Goal: Transaction & Acquisition: Subscribe to service/newsletter

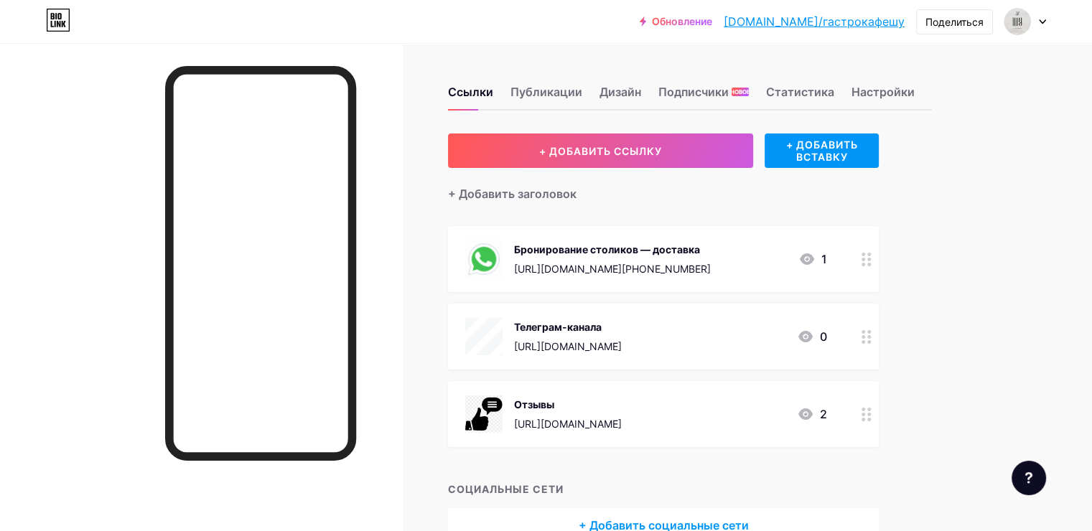
click at [992, 212] on div "Ссылки Публикации Дизайн Подписчики НОВОЕ Статистика Настройки + ДОБАВИТЬ ССЫЛК…" at bounding box center [496, 329] width 992 height 572
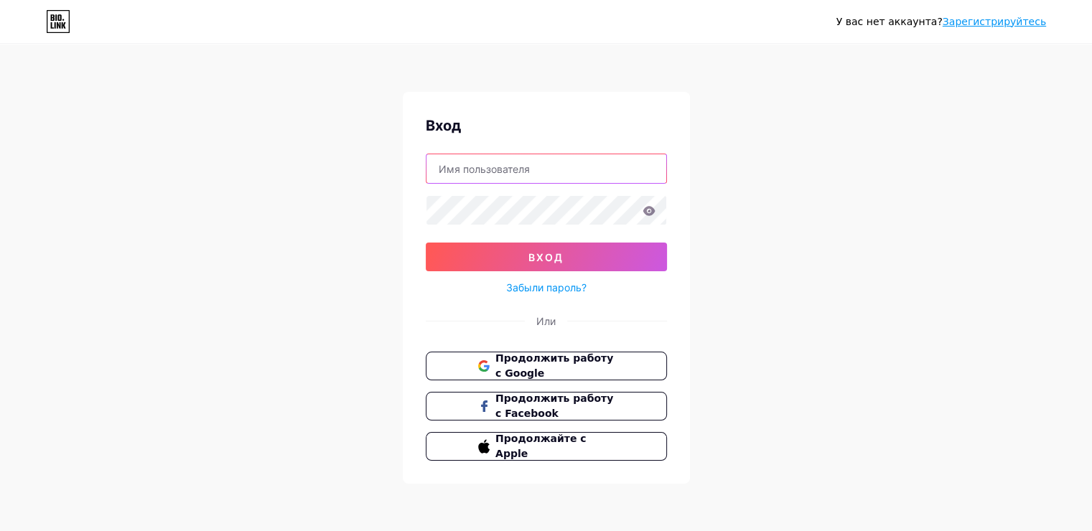
type input "[EMAIL_ADDRESS][DOMAIN_NAME]"
click at [677, 179] on div "Вход [EMAIL_ADDRESS][DOMAIN_NAME] вход Забыли пароль? [PERSON_NAME] Продолжить …" at bounding box center [546, 288] width 287 height 392
click at [582, 180] on input "[EMAIL_ADDRESS][DOMAIN_NAME]" at bounding box center [546, 168] width 240 height 29
drag, startPoint x: 550, startPoint y: 170, endPoint x: 279, endPoint y: 190, distance: 272.1
click at [279, 190] on div "У вас нет аккаунта? Зарегистрируйтесь Вход [EMAIL_ADDRESS][DOMAIN_NAME] вход За…" at bounding box center [546, 265] width 1092 height 530
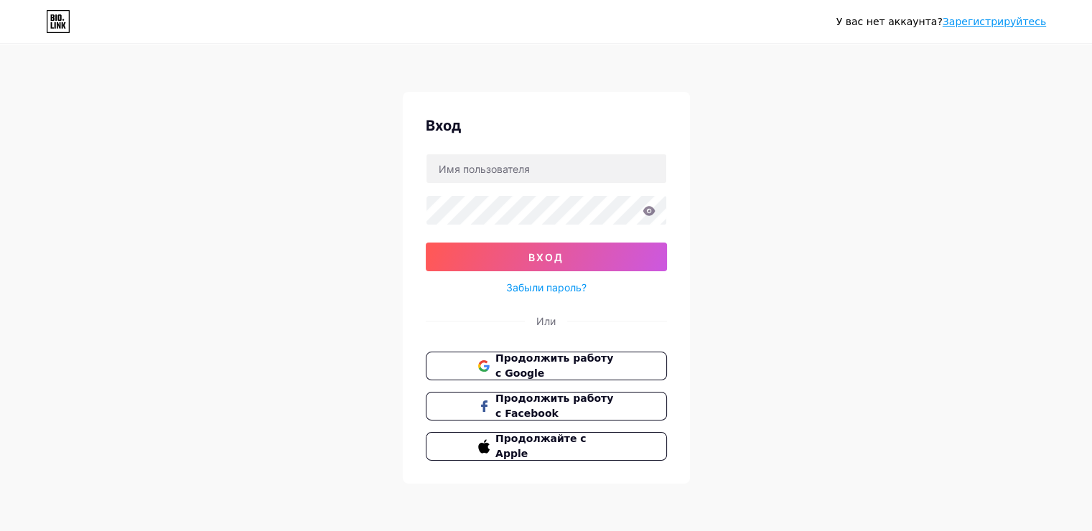
drag, startPoint x: 752, startPoint y: 184, endPoint x: 678, endPoint y: 202, distance: 75.4
click at [750, 185] on div "У вас нет аккаунта? Зарегистрируйтесь Вход вход Забыли пароль? [PERSON_NAME] Пр…" at bounding box center [546, 265] width 1092 height 530
click at [378, 219] on div "У вас нет аккаунта? Зарегистрируйтесь Вход вход Забыли пароль? [PERSON_NAME] Пр…" at bounding box center [546, 265] width 1092 height 530
click at [833, 178] on div "У вас нет аккаунта? Зарегистрируйтесь Вход вход Забыли пароль? [PERSON_NAME] Пр…" at bounding box center [546, 265] width 1092 height 530
click at [991, 23] on ya-tr-span "Зарегистрируйтесь" at bounding box center [994, 21] width 103 height 11
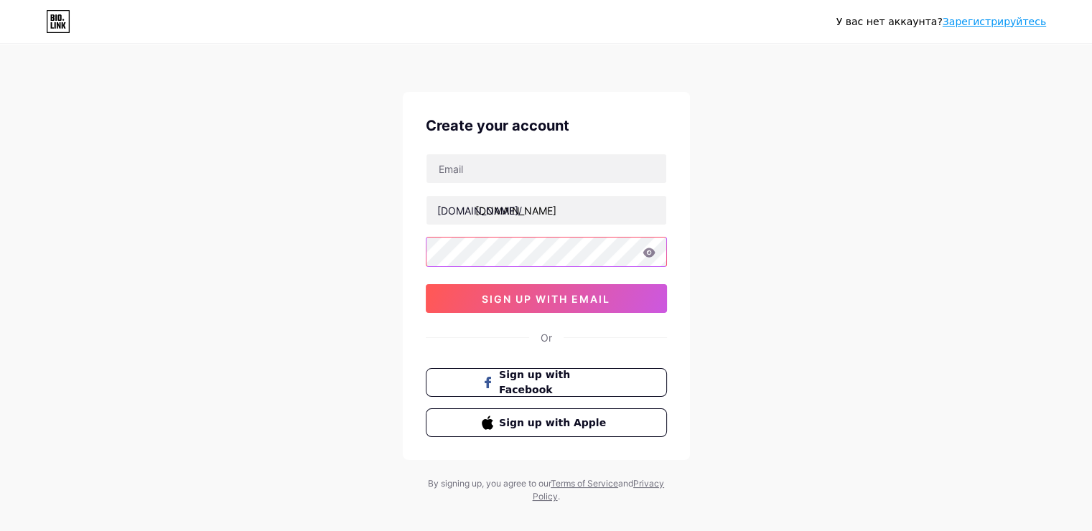
type input "[EMAIL_ADDRESS][DOMAIN_NAME]"
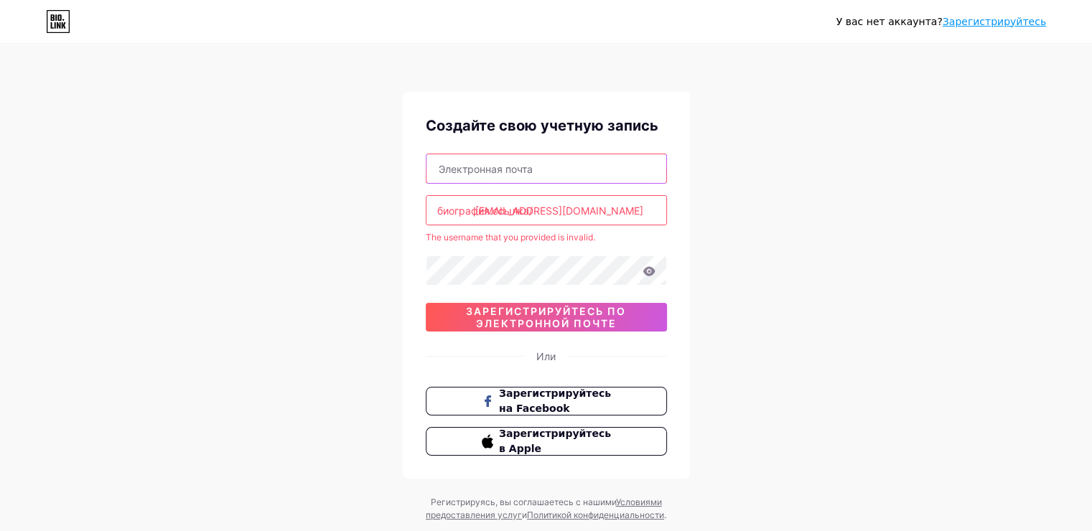
click at [531, 169] on input "text" at bounding box center [546, 168] width 240 height 29
click at [745, 146] on div "У вас нет аккаунта? Зарегистрируйтесь Создайте свою учетную запись биография.сс…" at bounding box center [546, 284] width 1092 height 568
click at [629, 207] on input "[EMAIL_ADDRESS][DOMAIN_NAME]" at bounding box center [546, 210] width 240 height 29
click at [750, 182] on div "У вас нет аккаунта? Зарегистрируйтесь Создайте свою учетную запись биография.сс…" at bounding box center [546, 284] width 1092 height 568
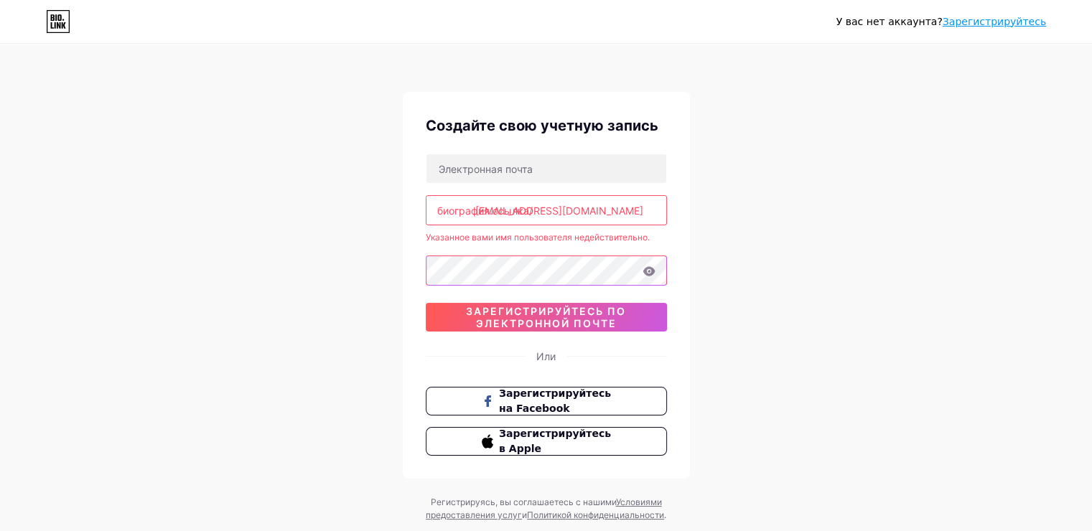
click at [416, 294] on div "Создайте свою учетную запись биография.ссылка/ [EMAIL_ADDRESS][DOMAIN_NAME] Ука…" at bounding box center [546, 285] width 287 height 387
drag, startPoint x: 598, startPoint y: 197, endPoint x: 235, endPoint y: 237, distance: 364.7
click at [235, 237] on div "У вас нет аккаунта? Зарегистрируйтесь Создайте свою учетную запись биография.сс…" at bounding box center [546, 284] width 1092 height 568
click at [740, 193] on div "У вас нет аккаунта? Зарегистрируйтесь Создайте свою учетную запись биография.сс…" at bounding box center [546, 284] width 1092 height 568
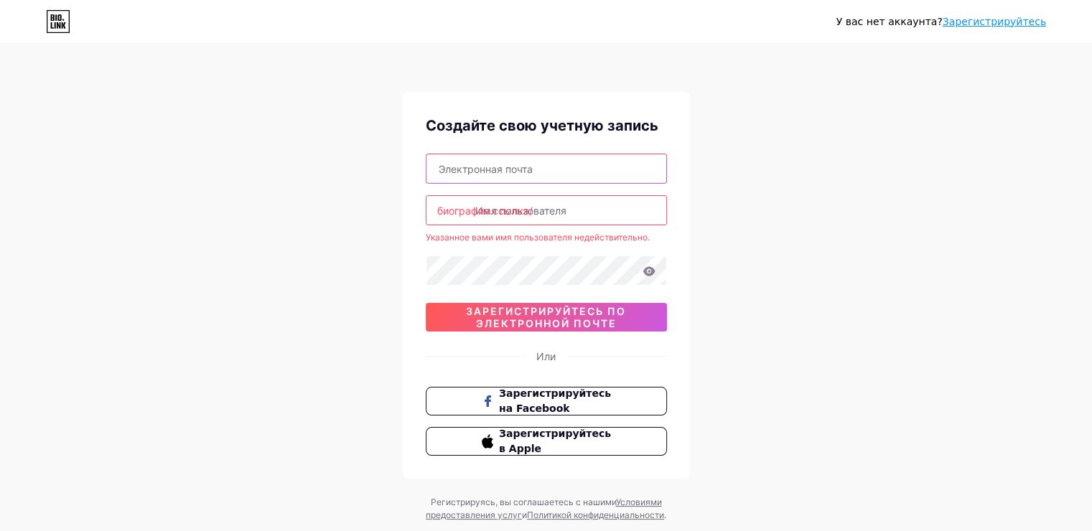
click at [584, 169] on input "text" at bounding box center [546, 168] width 240 height 29
click at [694, 177] on div "У вас нет аккаунта? Зарегистрируйтесь Создайте свою учетную запись биография.сс…" at bounding box center [546, 284] width 1092 height 568
